Goal: Task Accomplishment & Management: Manage account settings

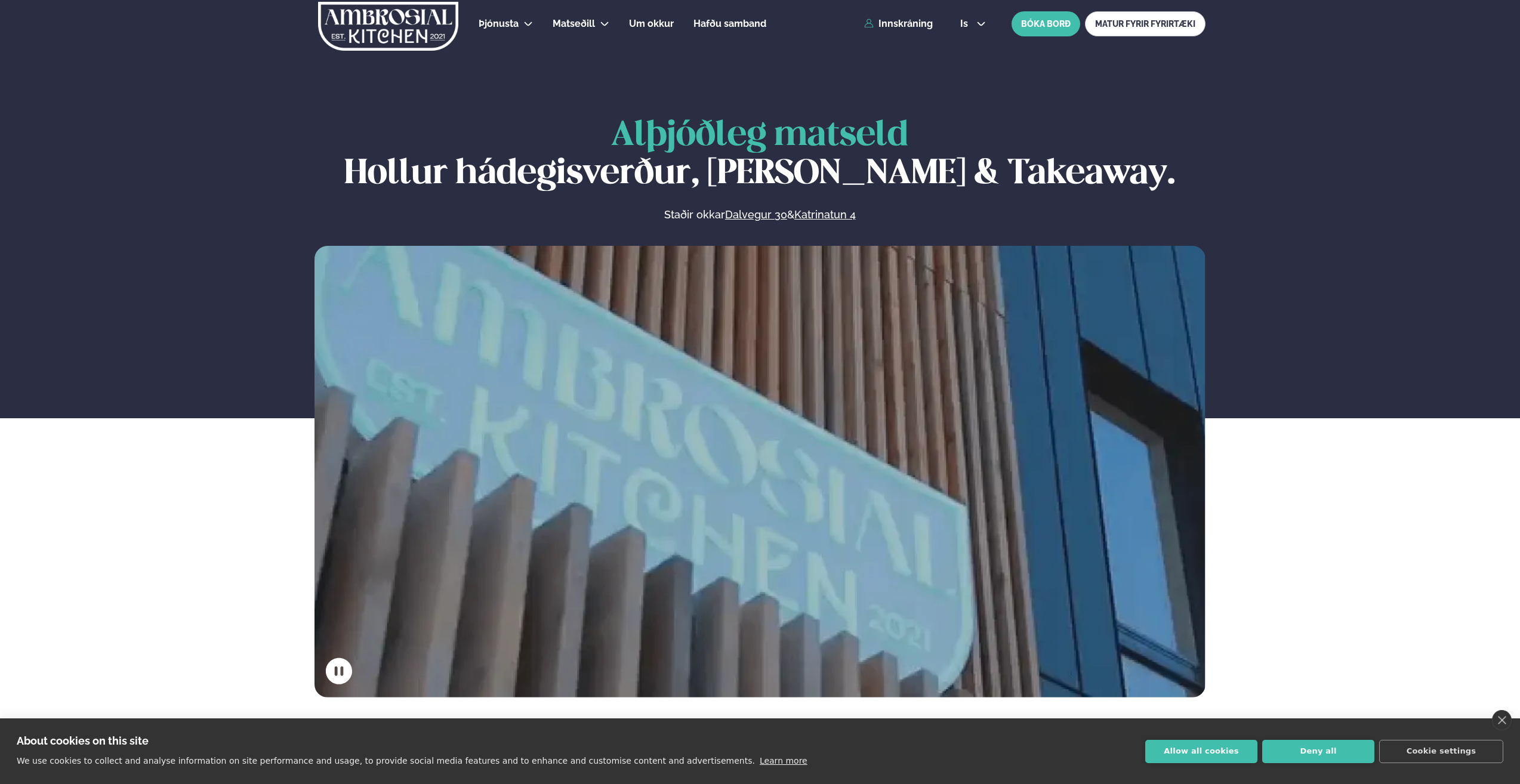
click at [911, 30] on div "Þjónusta Hádegismatur fyrir fyrirtæki Fyrirtækja veitingar Einkapartý Matseðill…" at bounding box center [759, 24] width 962 height 48
click at [911, 25] on link "Innskráning" at bounding box center [898, 24] width 69 height 11
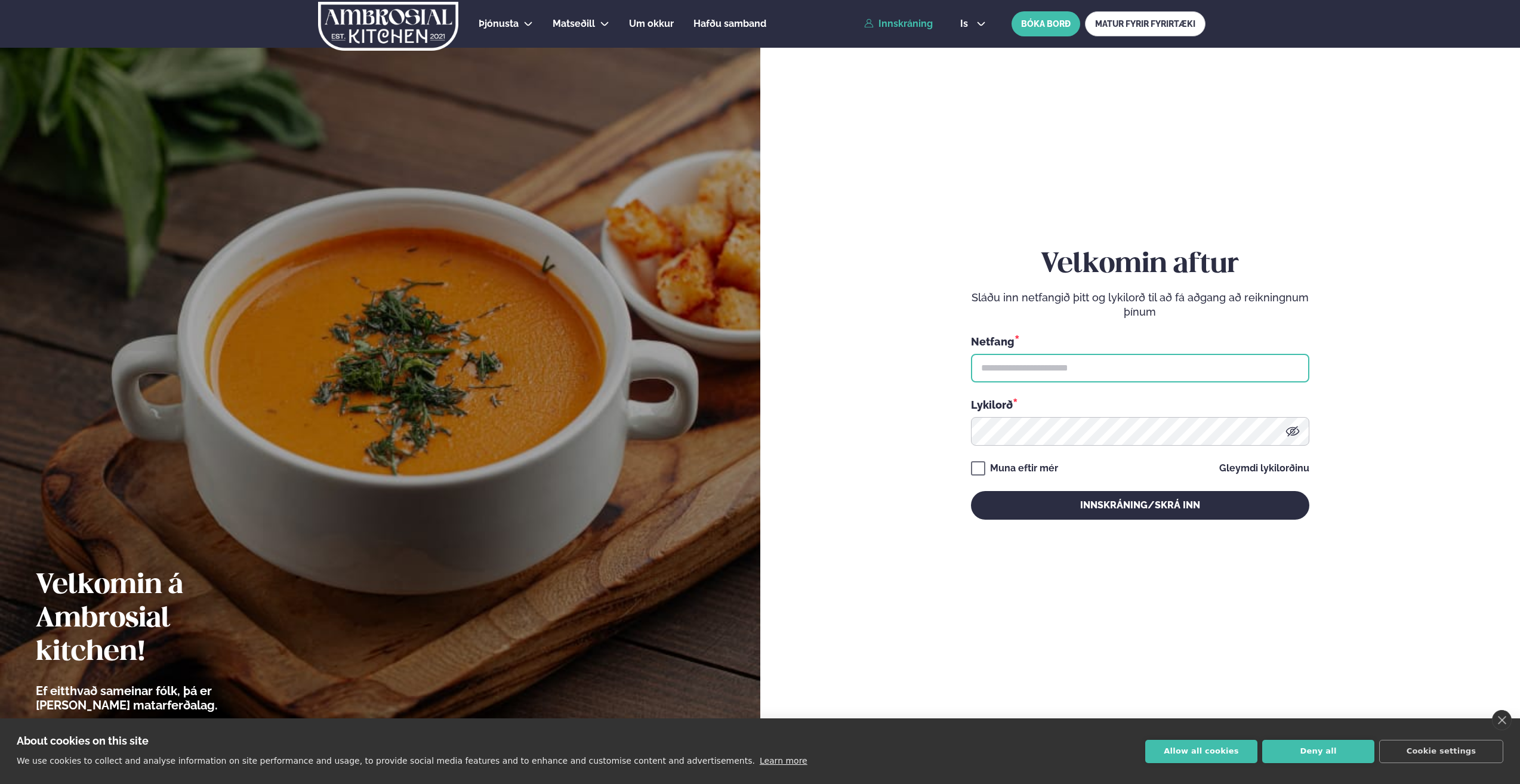
click at [1000, 368] on input "text" at bounding box center [1139, 368] width 338 height 29
type input "**********"
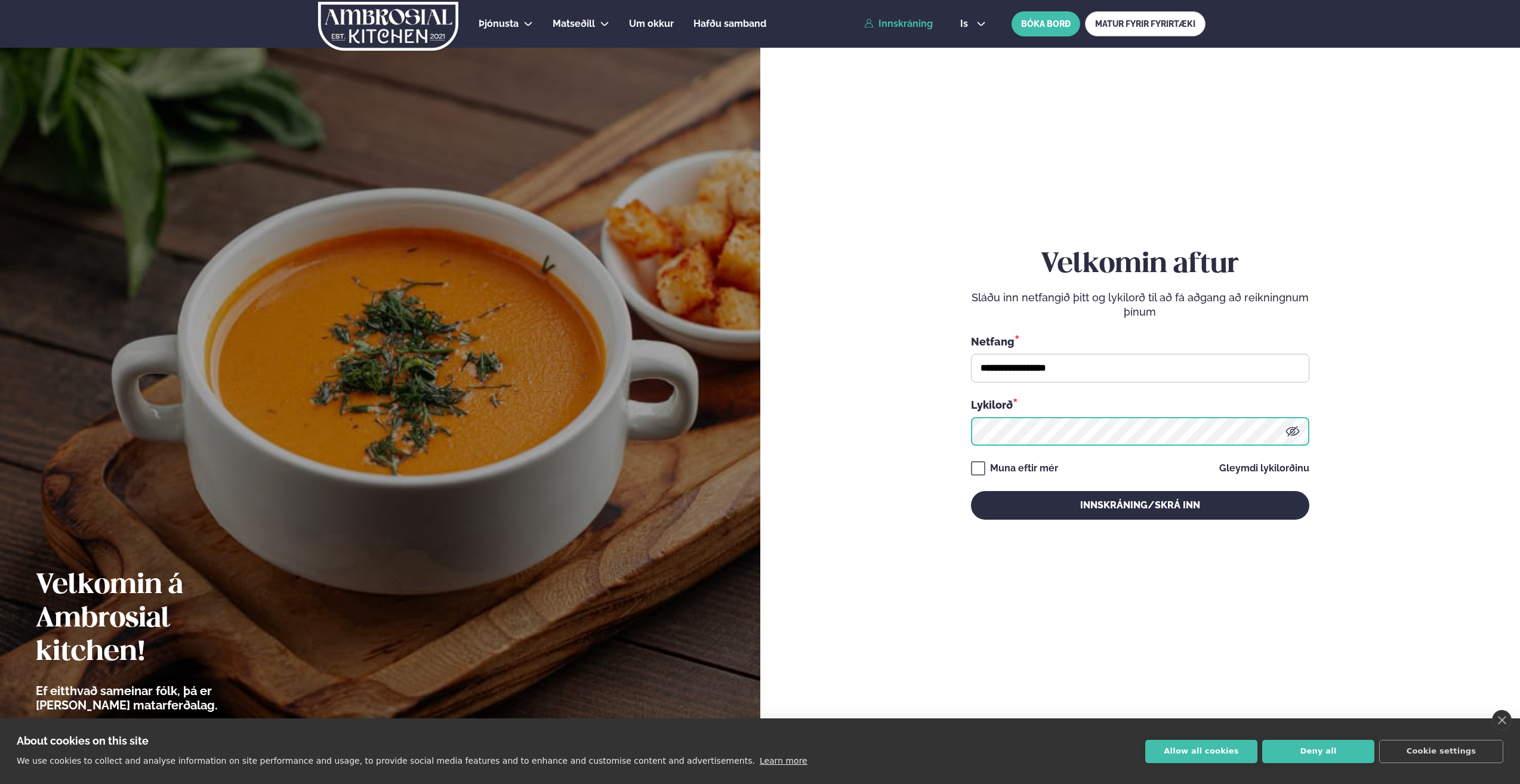
click at [971, 491] on button "Innskráning/Skrá inn" at bounding box center [1139, 505] width 338 height 29
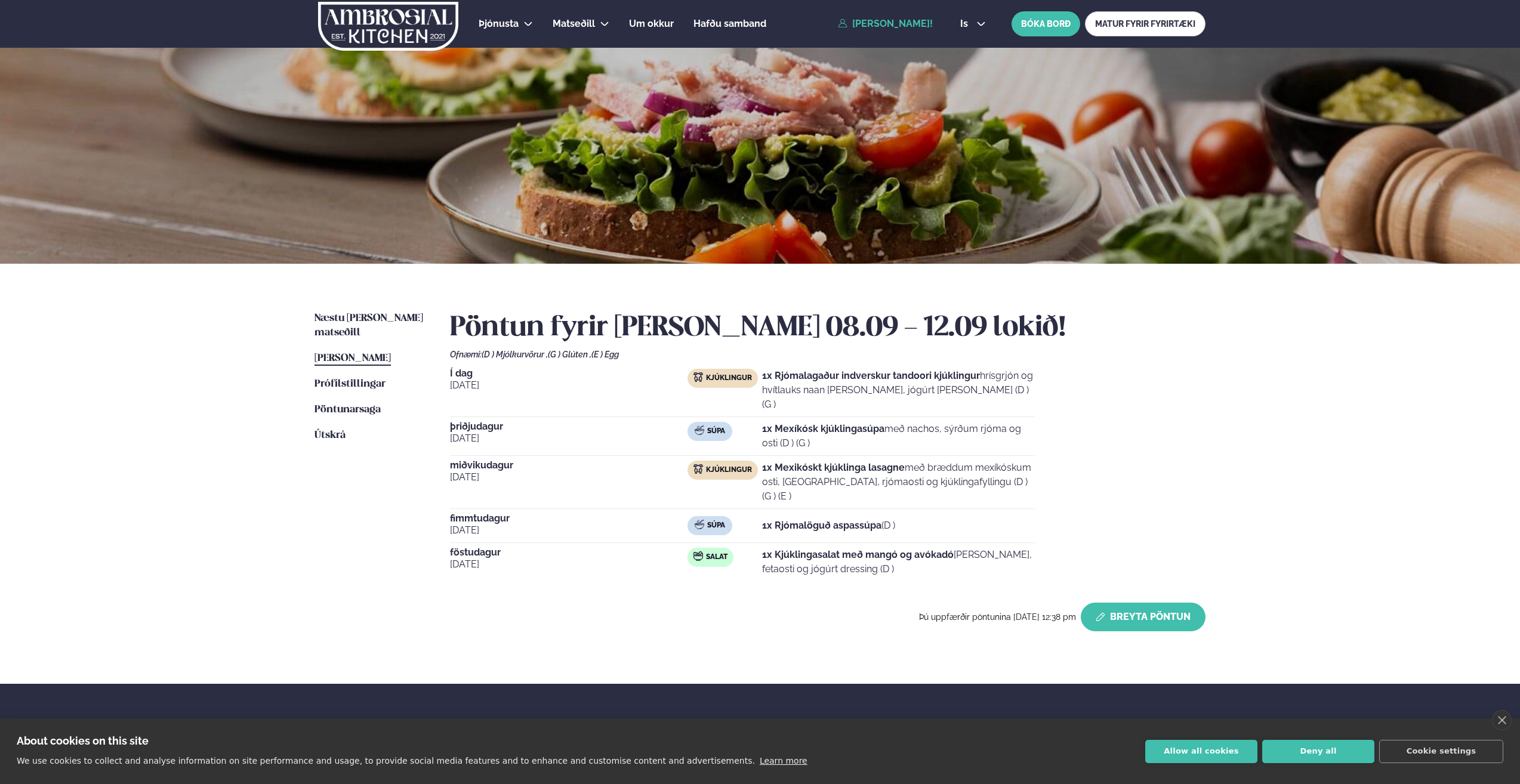
click at [1171, 603] on button "Breyta Pöntun" at bounding box center [1142, 617] width 124 height 29
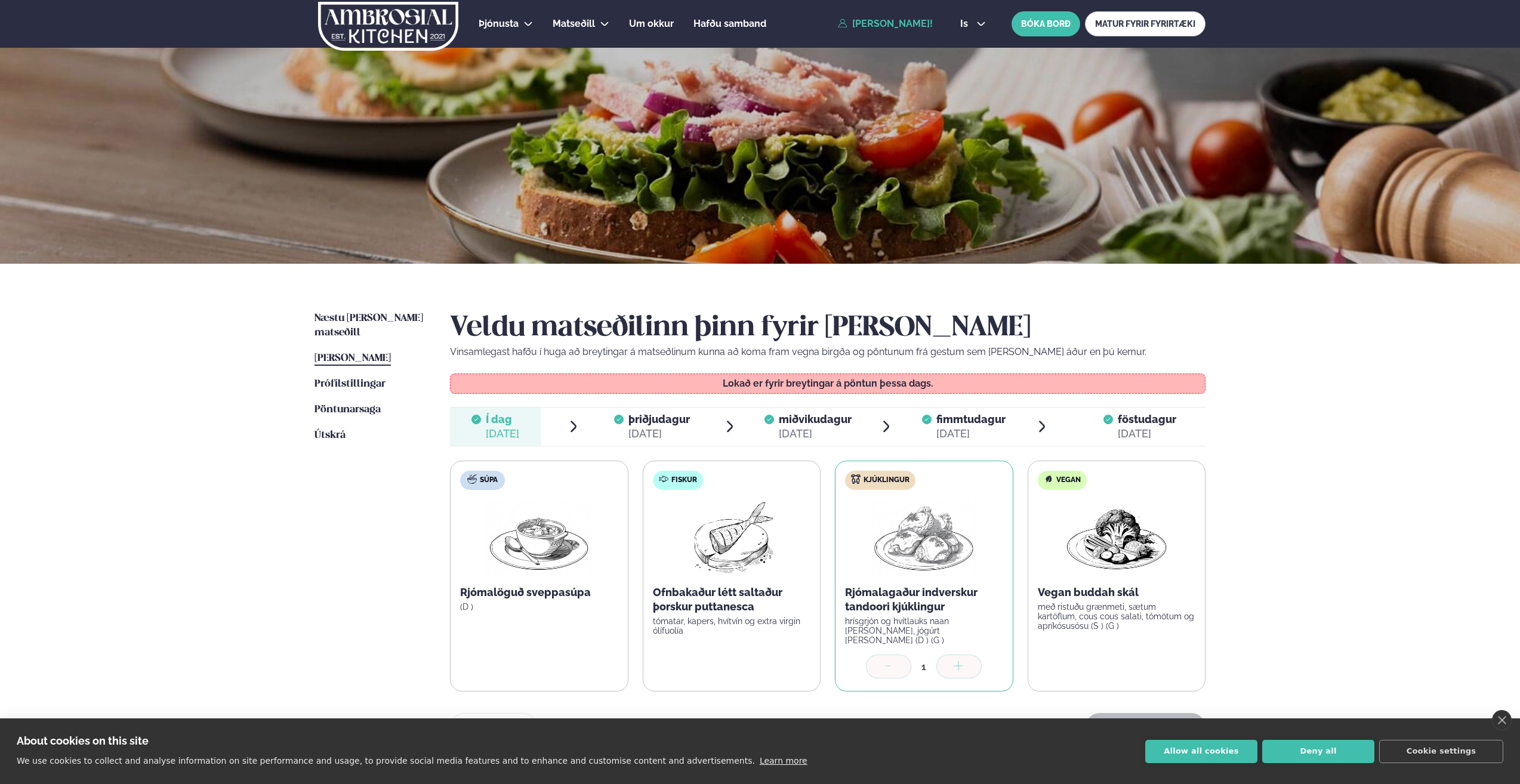
click at [823, 425] on span "miðvikudagur" at bounding box center [815, 419] width 73 height 13
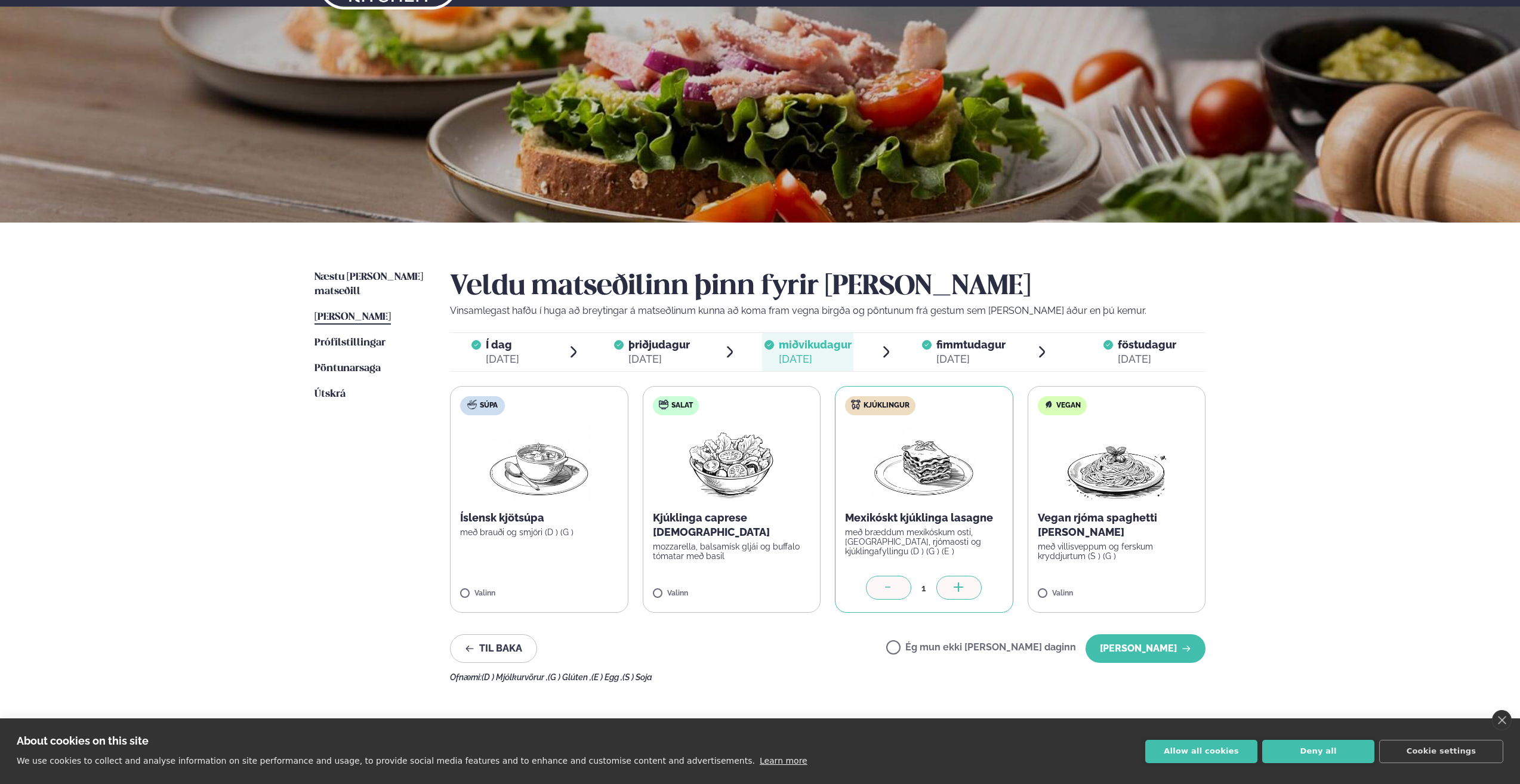
scroll to position [59, 0]
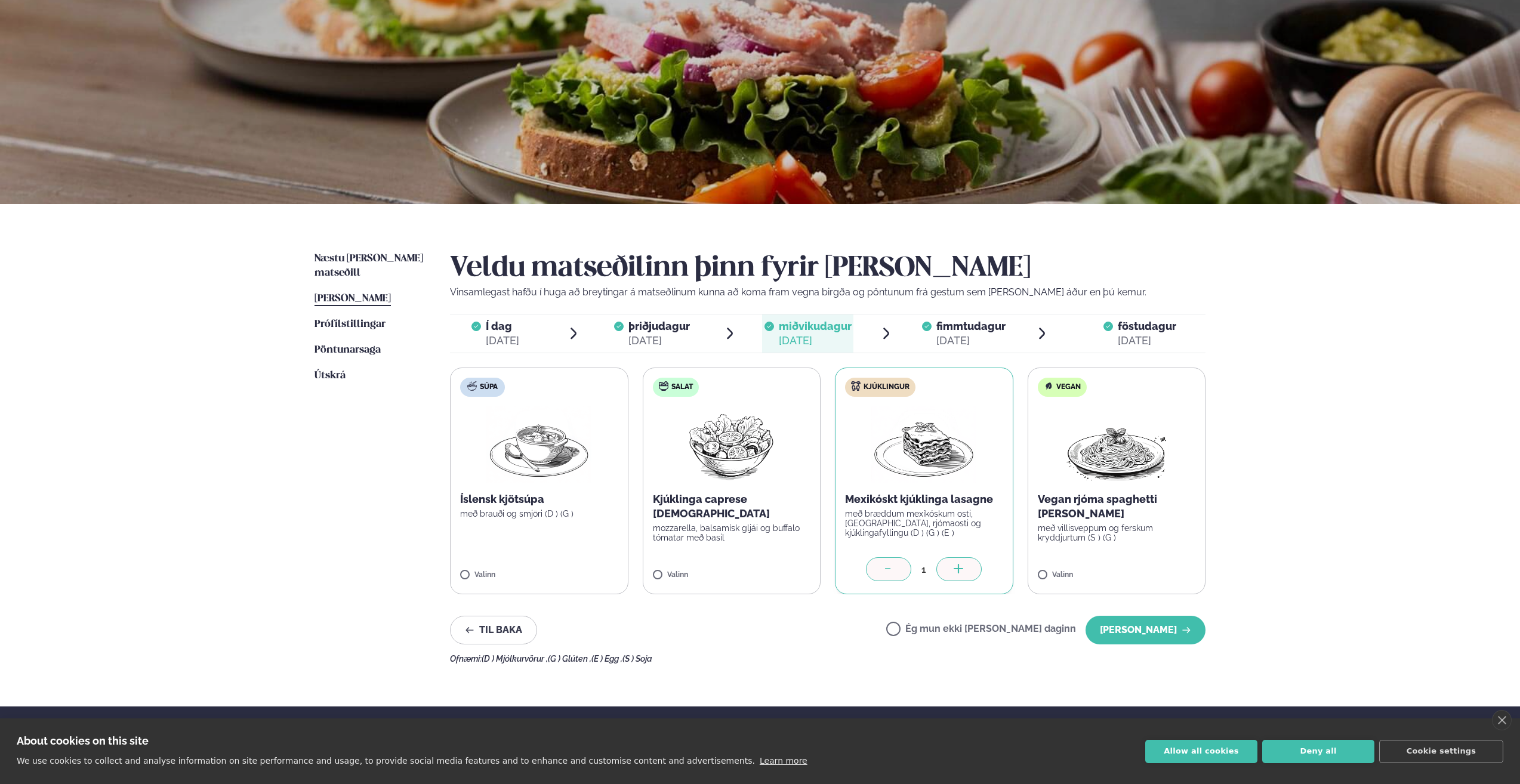
click at [882, 570] on div at bounding box center [888, 569] width 46 height 24
click at [936, 634] on label "Ég mun ekki [PERSON_NAME] daginn" at bounding box center [981, 630] width 190 height 13
click at [1132, 624] on button "[PERSON_NAME]" at bounding box center [1145, 629] width 120 height 29
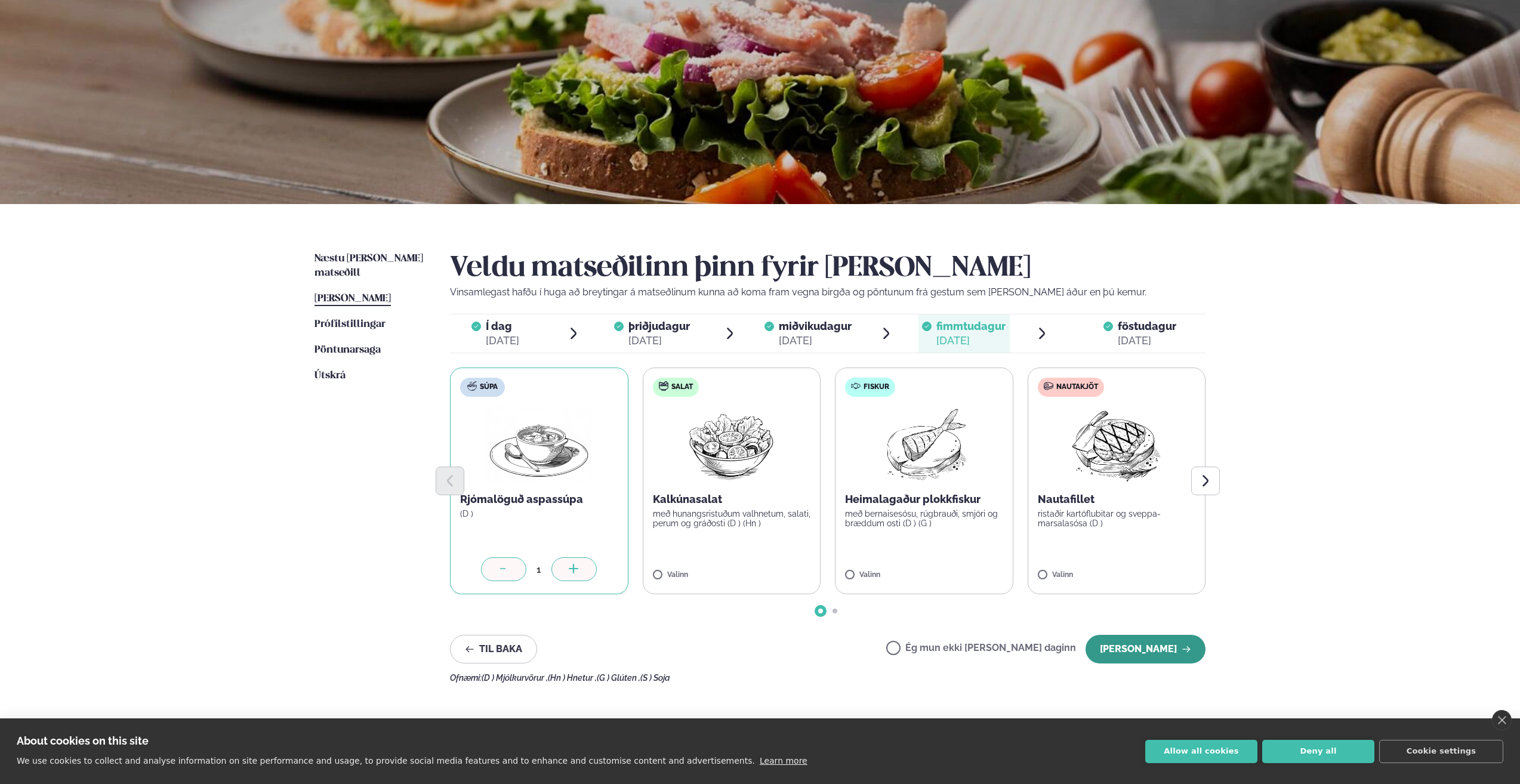
click at [1154, 641] on button "[PERSON_NAME]" at bounding box center [1145, 649] width 120 height 29
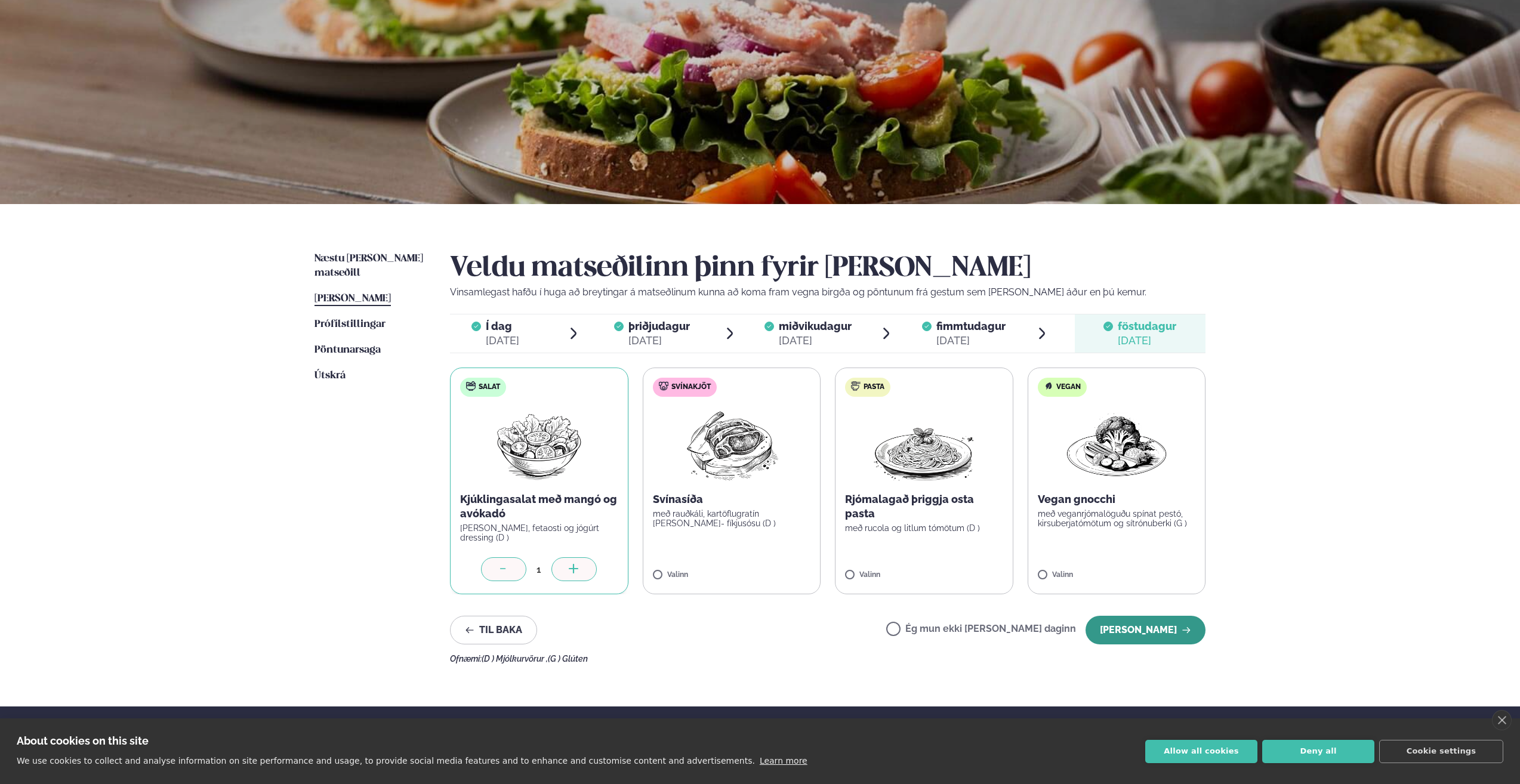
click at [1153, 635] on button "[PERSON_NAME]" at bounding box center [1145, 629] width 120 height 29
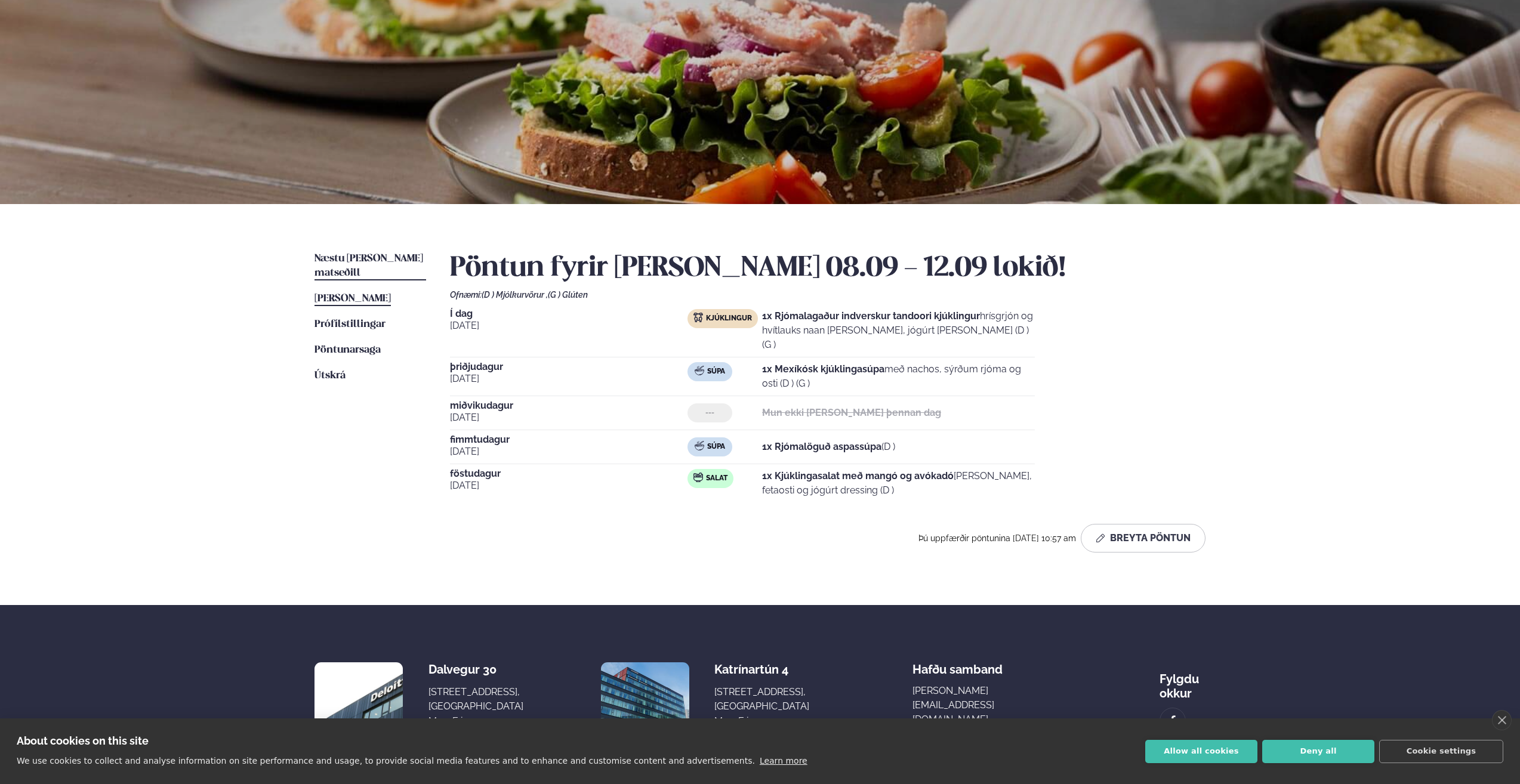
click at [346, 259] on span "Næstu [PERSON_NAME] matseðill" at bounding box center [368, 266] width 109 height 24
